Goal: Task Accomplishment & Management: Use online tool/utility

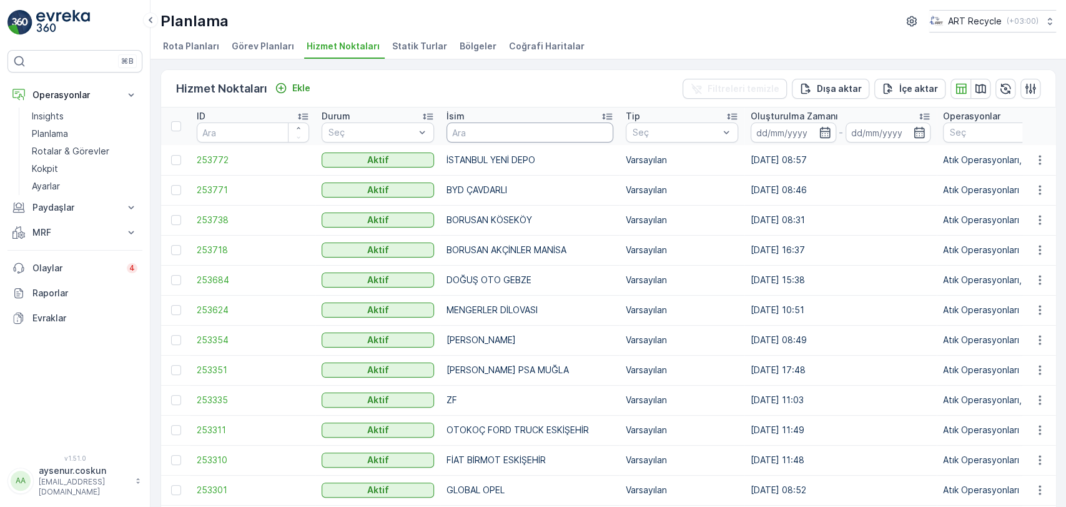
click at [515, 141] on input "text" at bounding box center [530, 132] width 167 height 20
type input "incir"
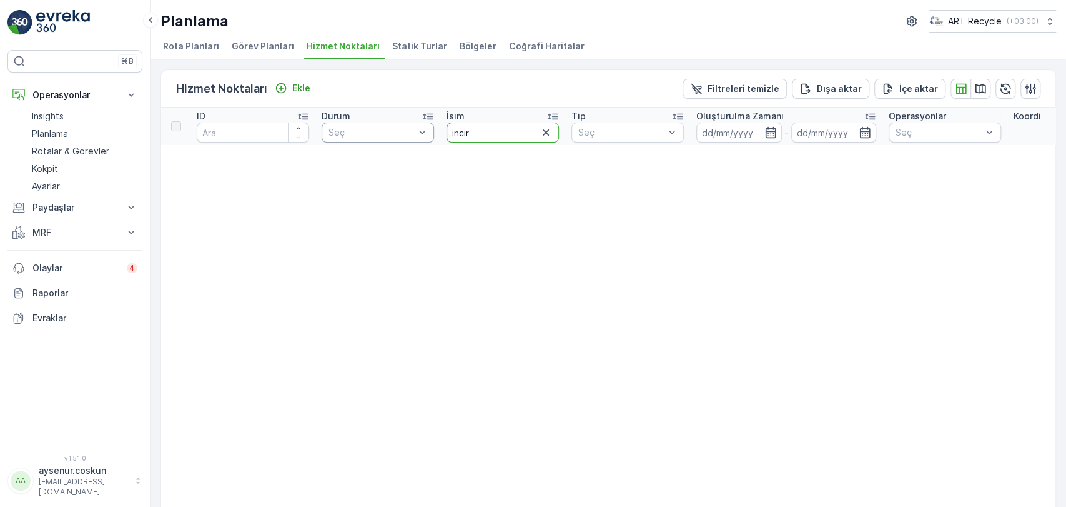
drag, startPoint x: 481, startPoint y: 133, endPoint x: 385, endPoint y: 131, distance: 96.2
type input "İNCİR"
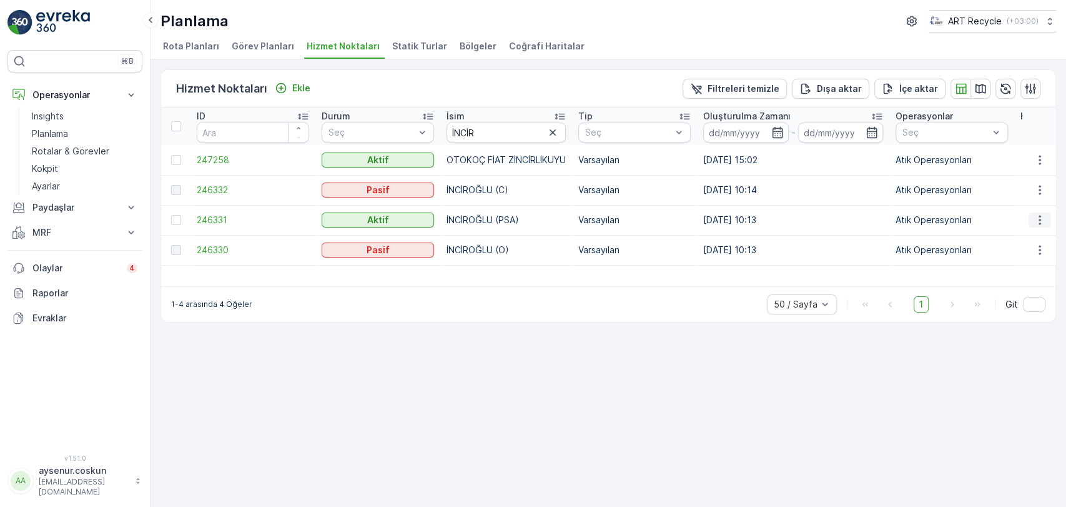
click at [1036, 219] on icon "button" at bounding box center [1040, 220] width 12 height 12
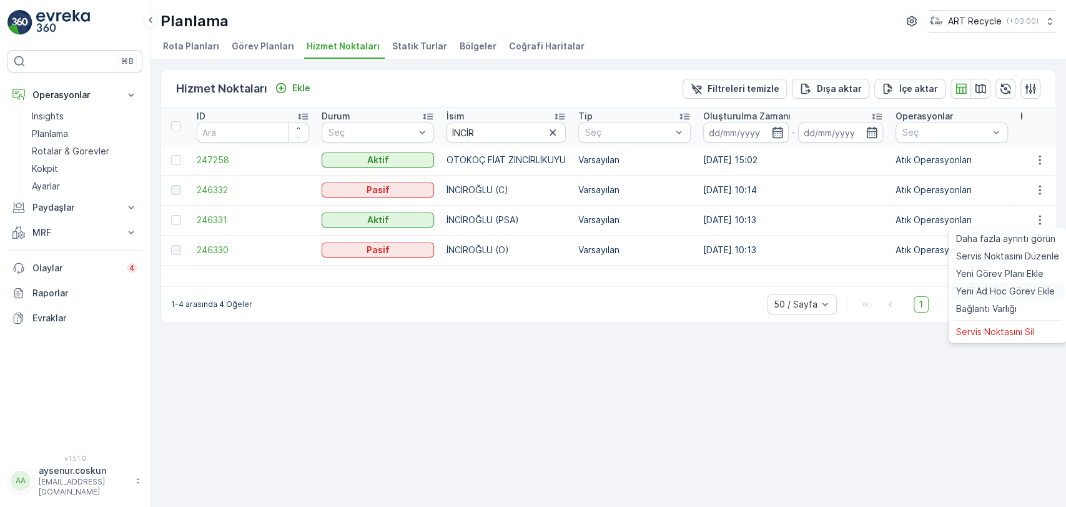
click at [1033, 295] on span "Yeni Ad Hoc Görev Ekle" at bounding box center [1005, 291] width 99 height 12
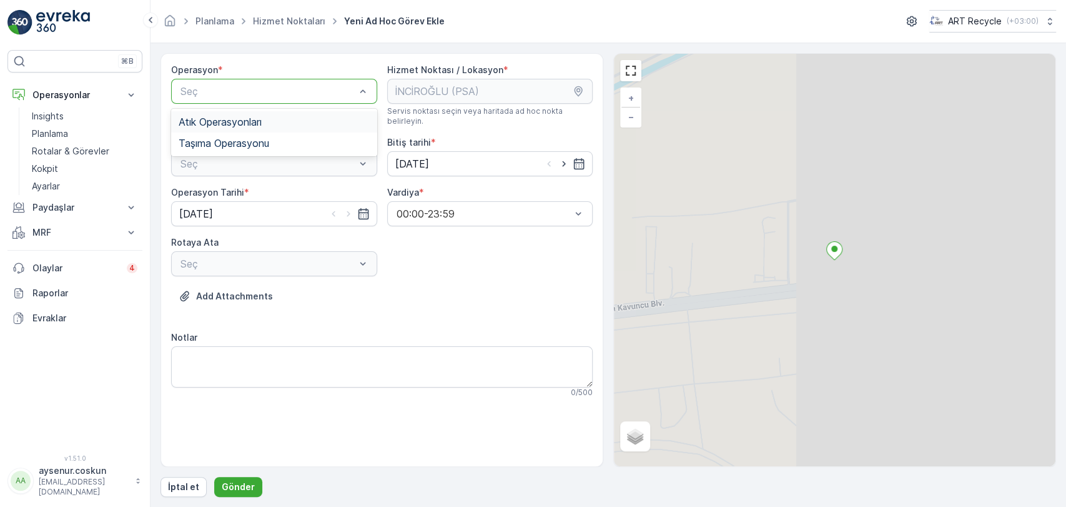
click at [273, 116] on div "Atık Operasyonları" at bounding box center [274, 121] width 191 height 11
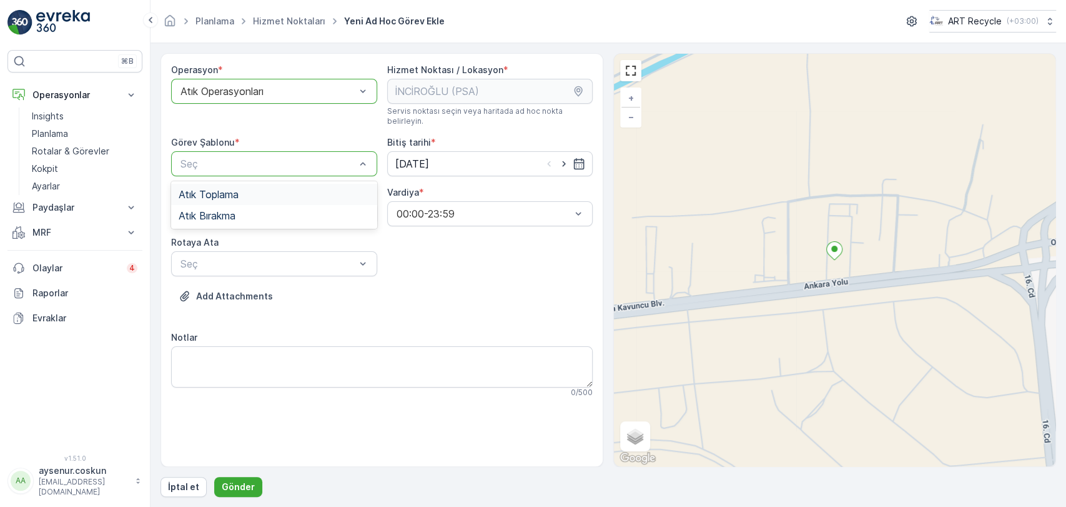
click at [250, 189] on div "Atık Toplama" at bounding box center [274, 194] width 191 height 11
click at [235, 261] on div "Seç" at bounding box center [274, 263] width 206 height 25
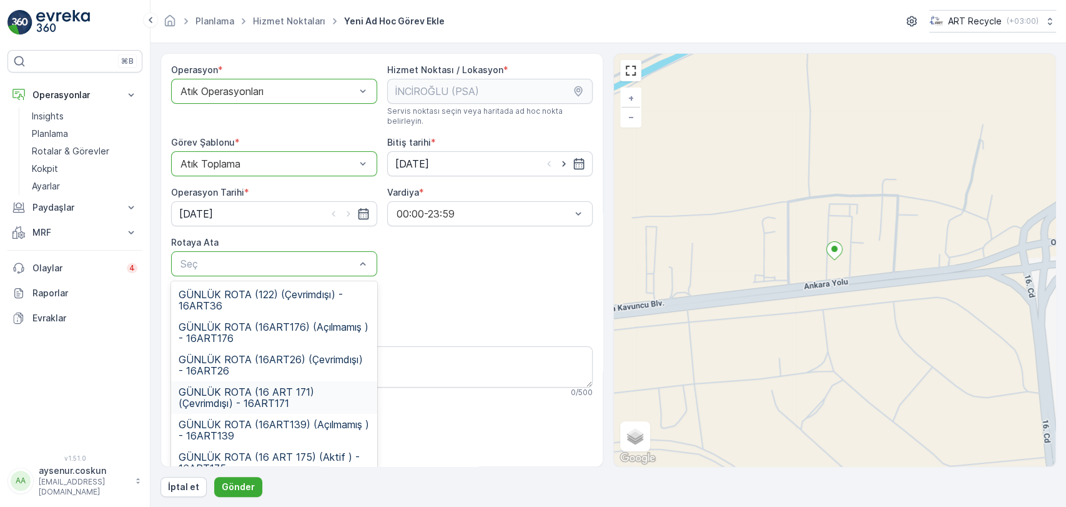
click at [260, 389] on span "GÜNLÜK ROTA (16 ART 171) (Çevrimdışı) - 16ART171" at bounding box center [274, 397] width 191 height 22
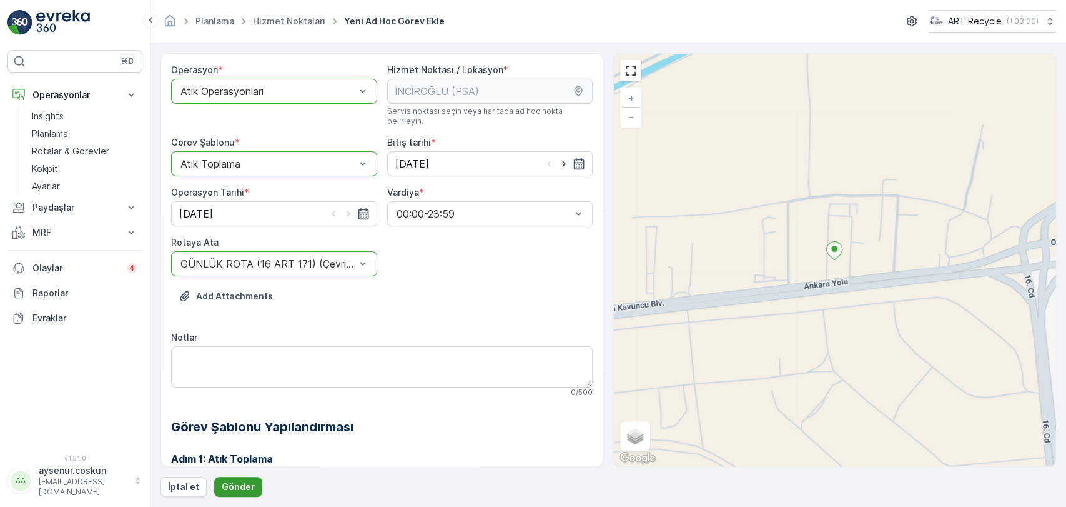
click at [239, 483] on p "Gönder" at bounding box center [238, 486] width 33 height 12
